Goal: Information Seeking & Learning: Learn about a topic

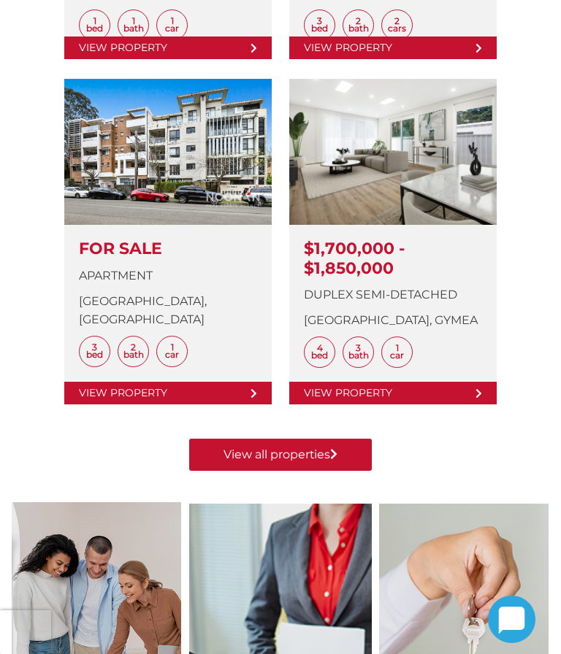
scroll to position [1019, 0]
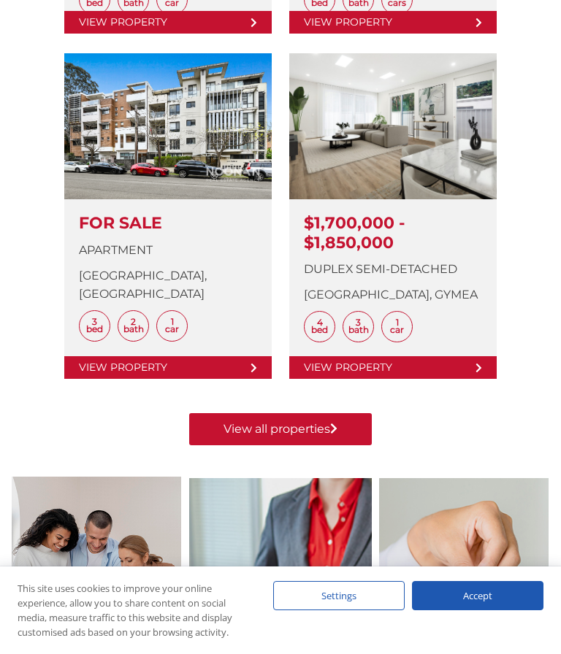
click at [369, 361] on link at bounding box center [392, 216] width 207 height 326
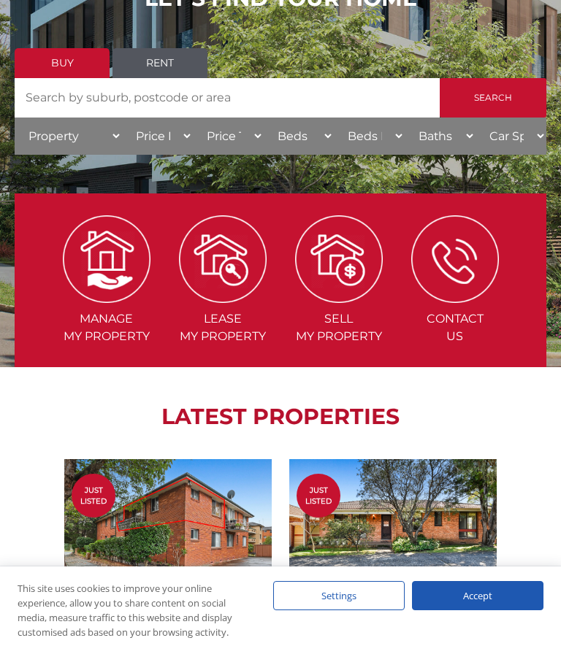
scroll to position [284, 0]
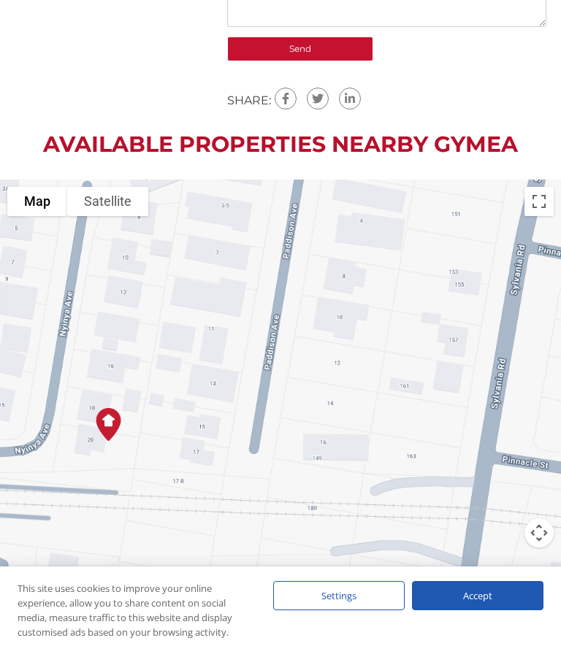
scroll to position [1874, 0]
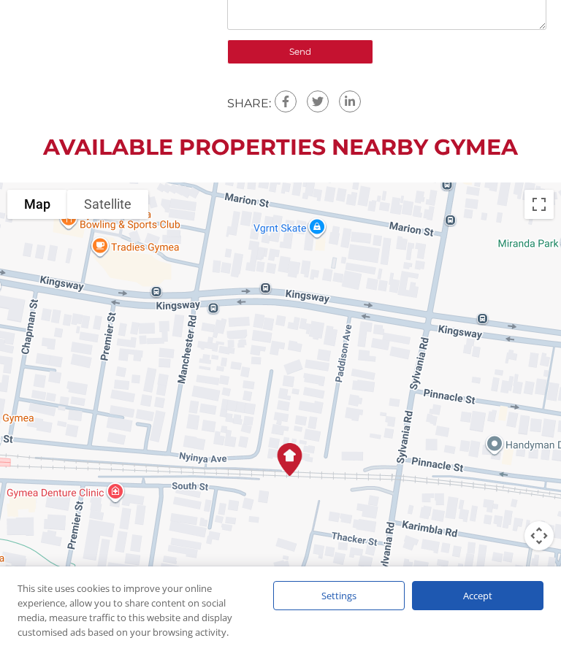
click at [109, 190] on button "Satellite" at bounding box center [107, 204] width 81 height 29
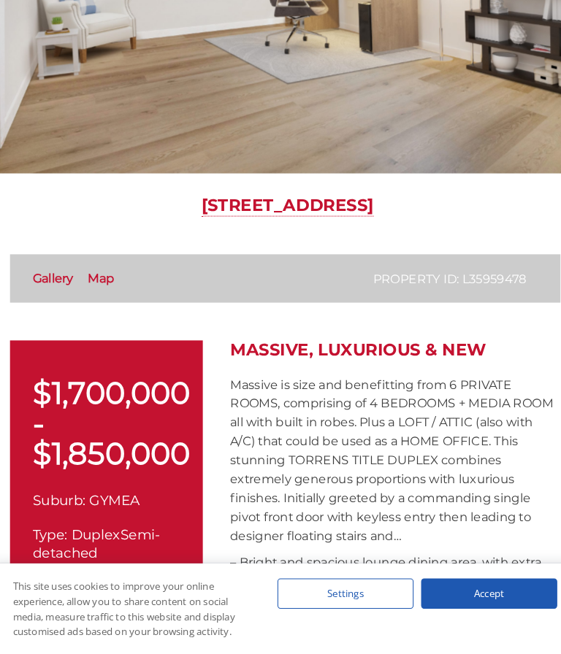
scroll to position [285, 0]
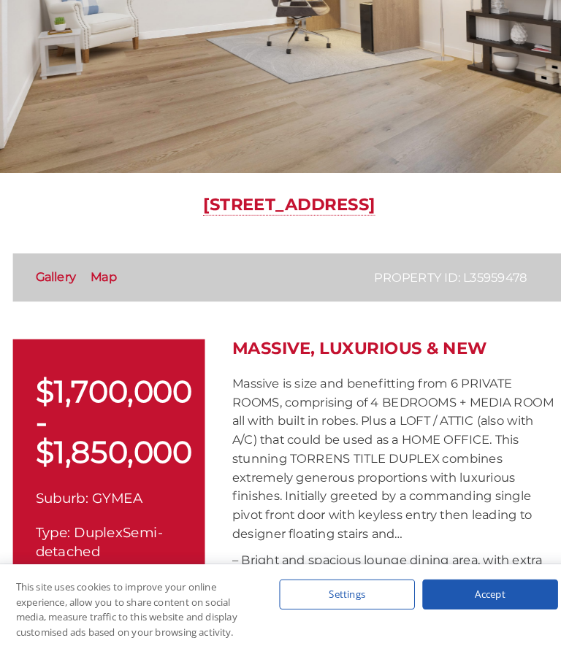
click at [58, 281] on link "Gallery" at bounding box center [55, 288] width 39 height 14
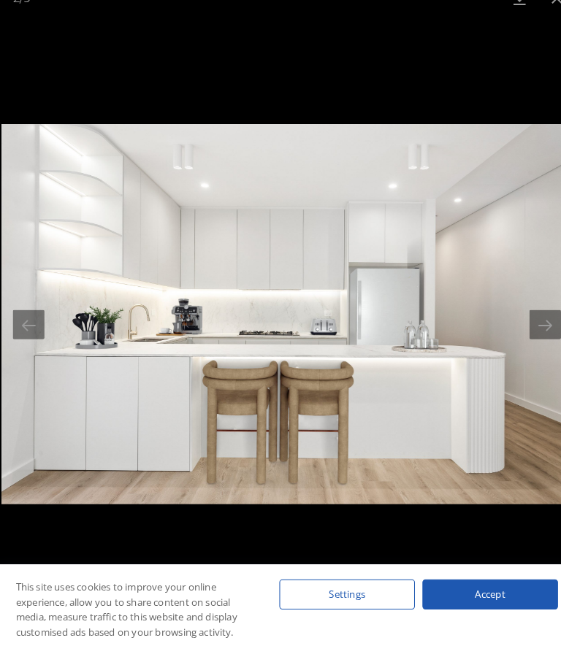
click at [526, 320] on button "Next slide" at bounding box center [530, 334] width 31 height 28
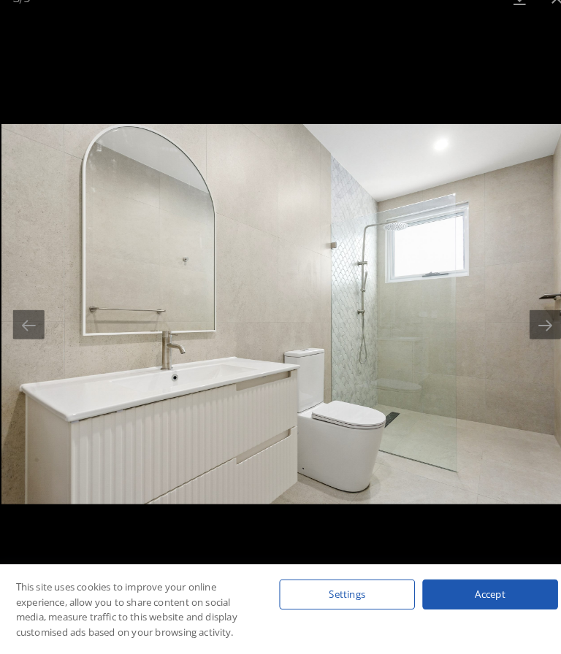
click at [526, 320] on button "Next slide" at bounding box center [530, 334] width 31 height 28
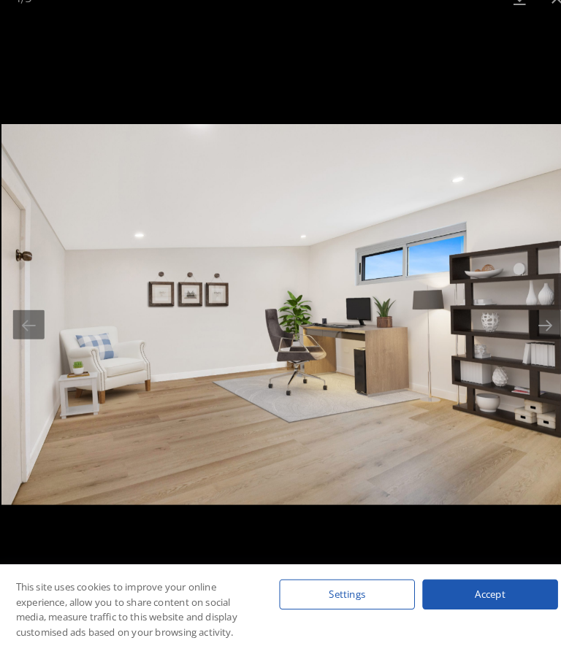
click at [524, 320] on button "Next slide" at bounding box center [530, 334] width 31 height 28
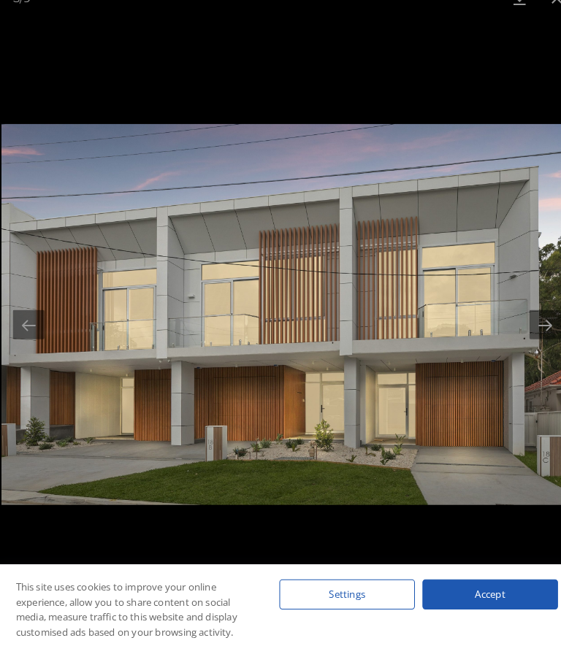
click at [520, 320] on button "Next slide" at bounding box center [530, 334] width 31 height 28
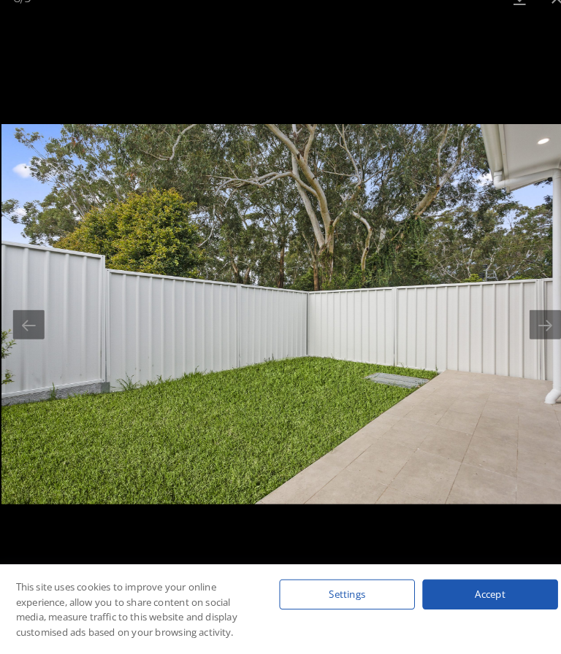
click at [526, 320] on button "Next slide" at bounding box center [530, 334] width 31 height 28
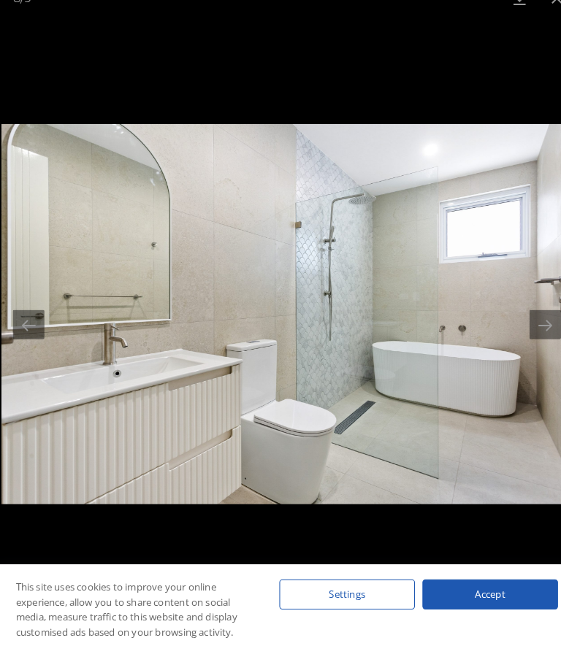
click at [536, 320] on button "Next slide" at bounding box center [530, 334] width 31 height 28
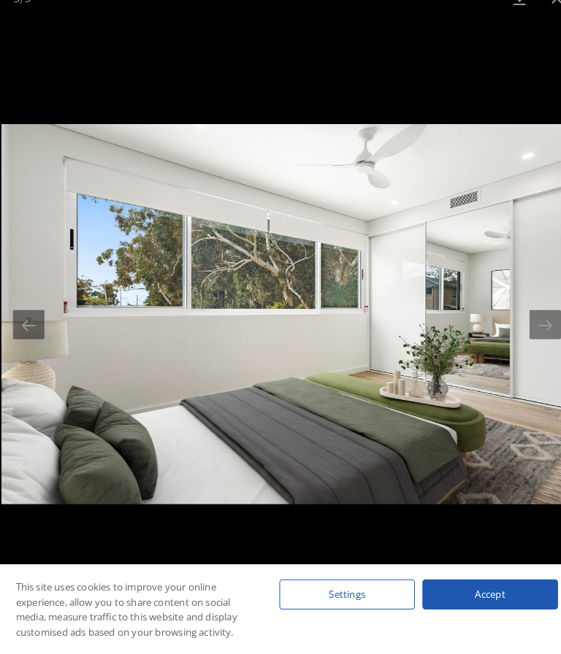
click at [526, 320] on button "Next slide" at bounding box center [530, 334] width 31 height 28
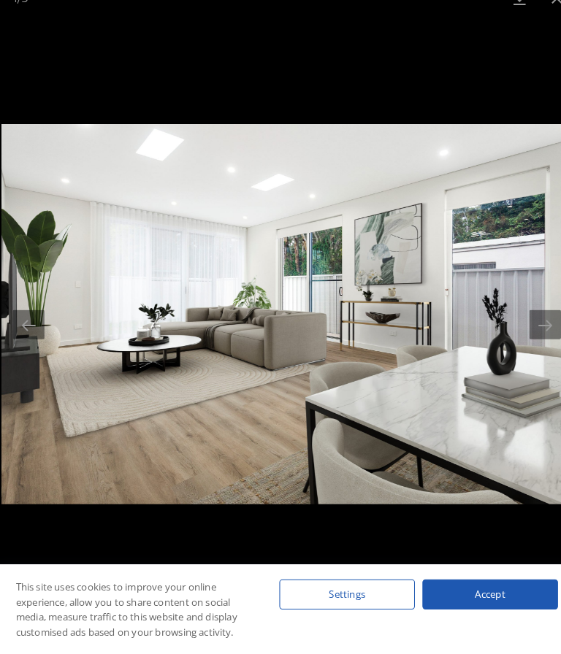
click at [531, 320] on button "Next slide" at bounding box center [530, 334] width 31 height 28
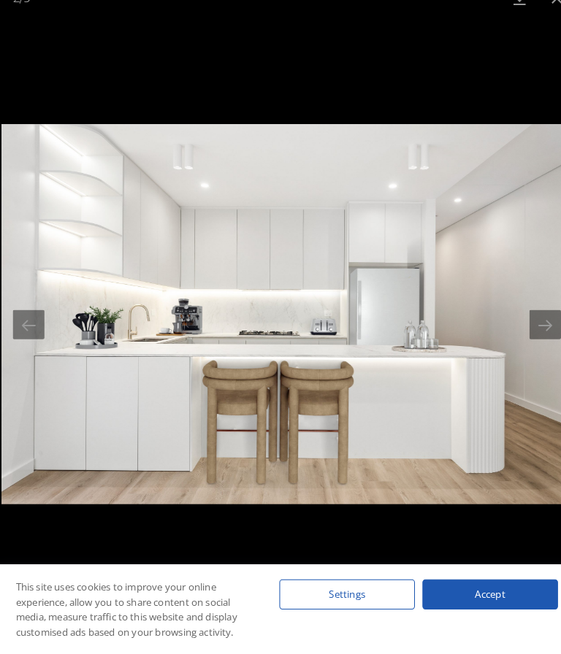
click at [530, 320] on button "Next slide" at bounding box center [530, 334] width 31 height 28
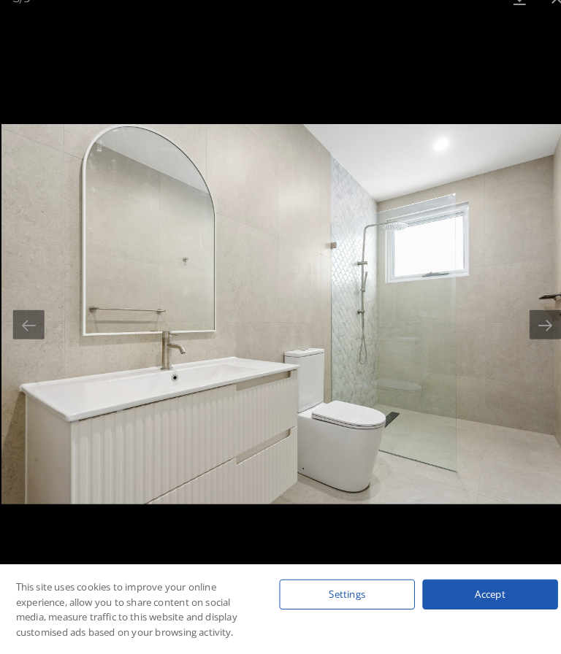
click at [535, 320] on button "Next slide" at bounding box center [530, 334] width 31 height 28
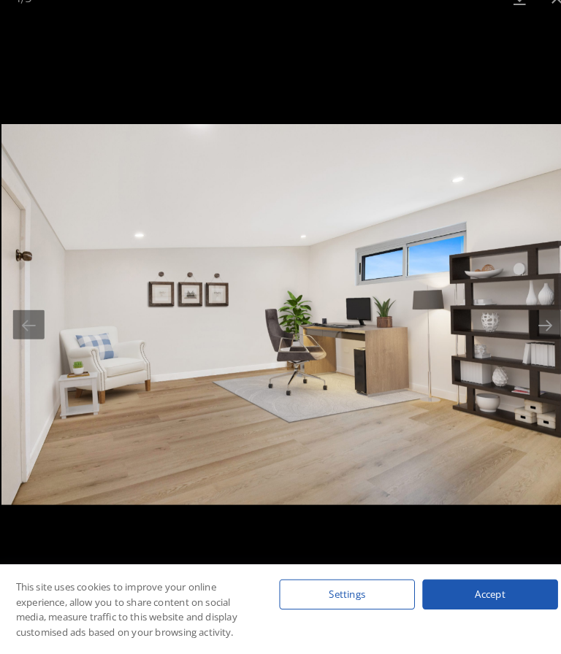
click at [535, 320] on button "Next slide" at bounding box center [530, 334] width 31 height 28
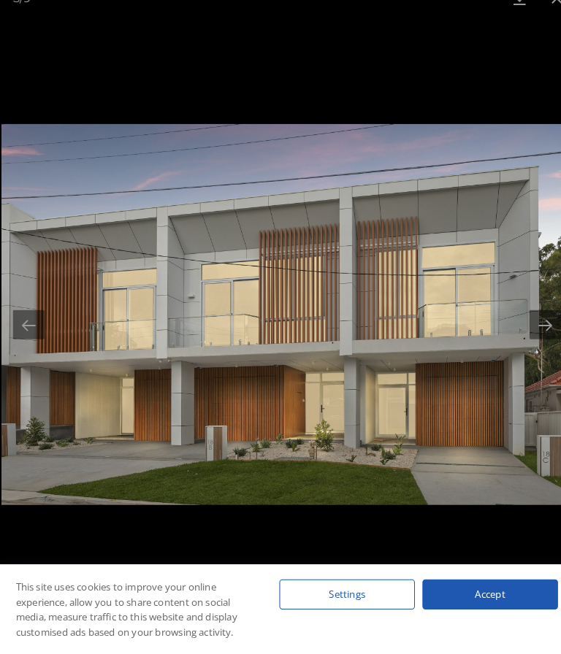
click at [536, 320] on button "Next slide" at bounding box center [530, 334] width 31 height 28
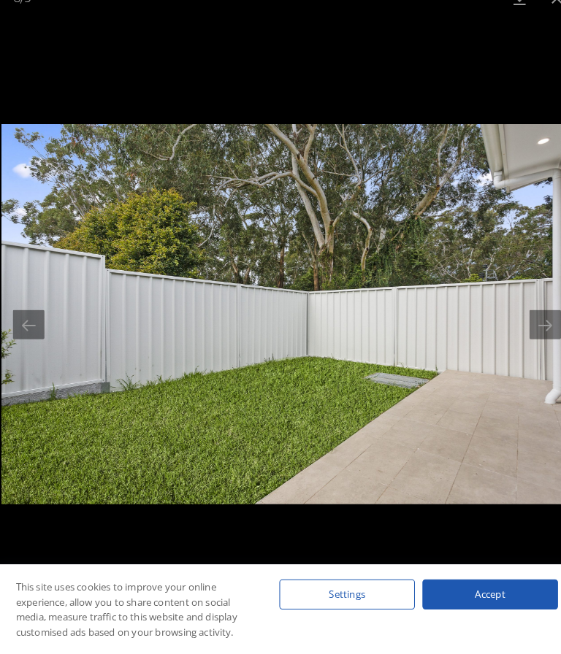
click at [530, 323] on button "Next slide" at bounding box center [530, 334] width 31 height 28
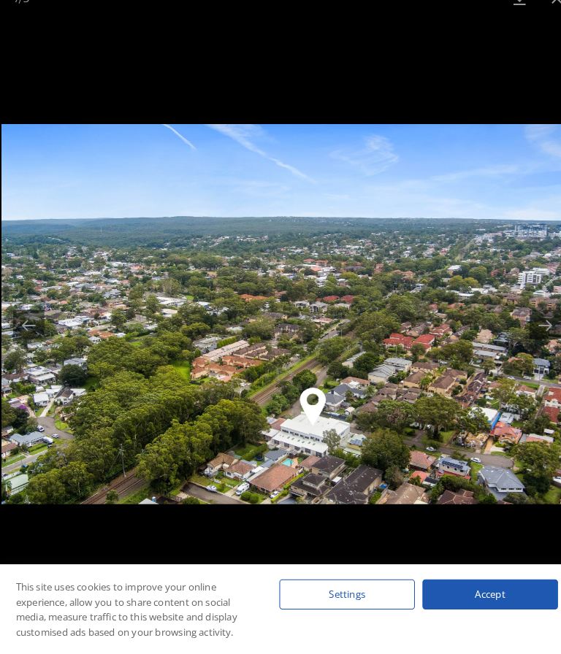
click at [536, 320] on button "Next slide" at bounding box center [530, 334] width 31 height 28
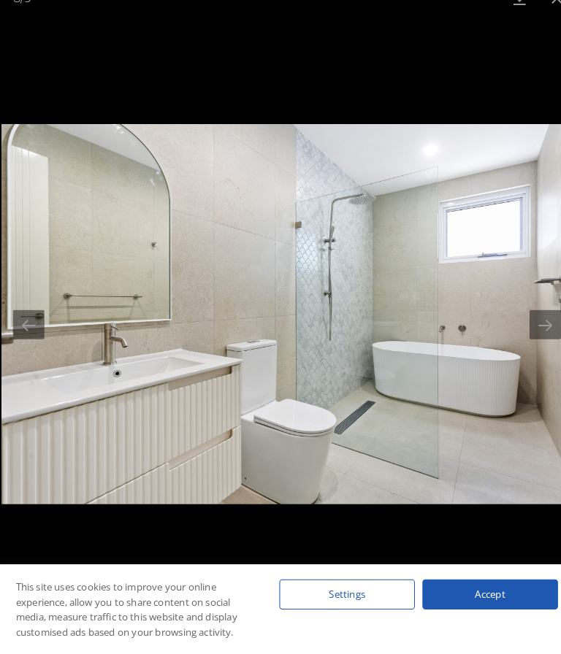
click at [536, 320] on button "Next slide" at bounding box center [530, 334] width 31 height 28
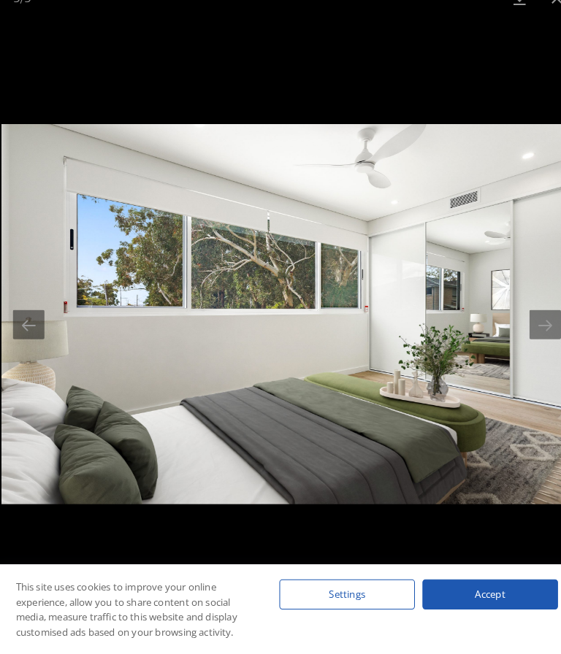
click at [534, 320] on button "Next slide" at bounding box center [530, 334] width 31 height 28
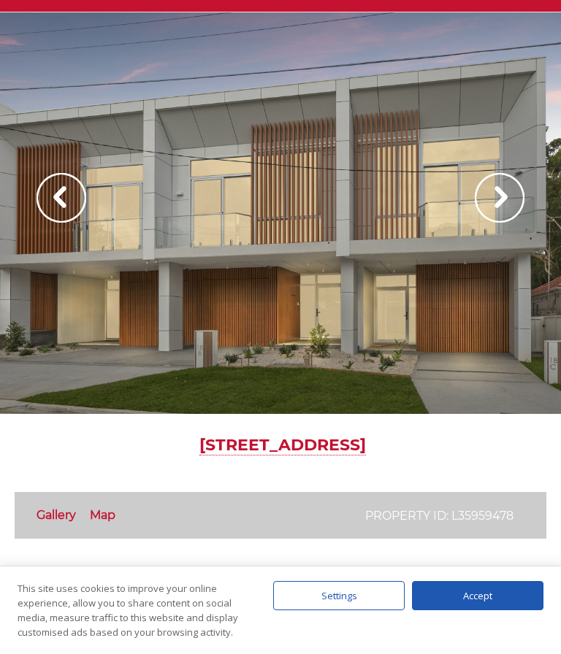
scroll to position [56, 0]
